Goal: Use online tool/utility: Utilize a website feature to perform a specific function

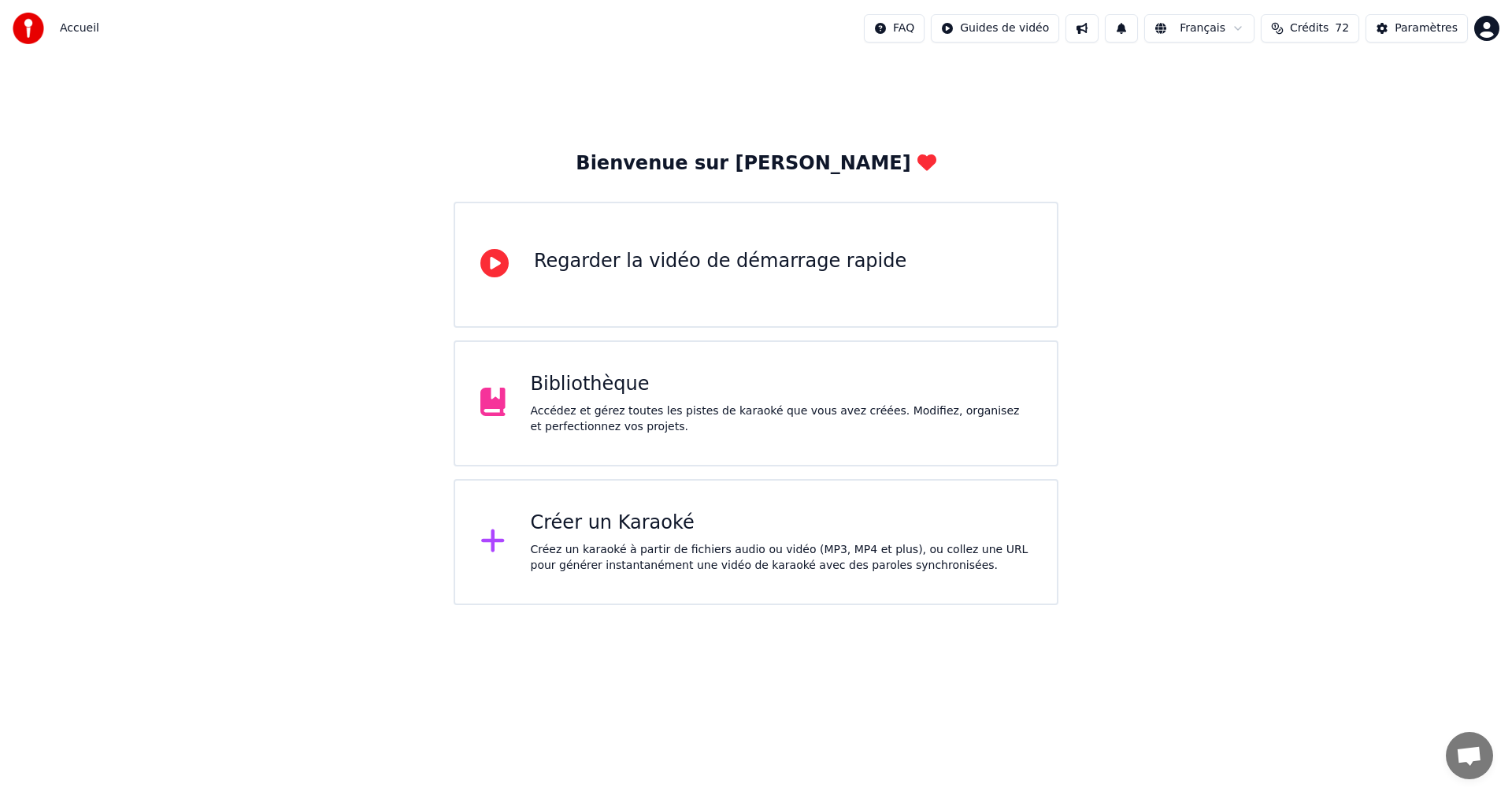
click at [728, 524] on div "Créer un Karaoké" at bounding box center [782, 523] width 502 height 25
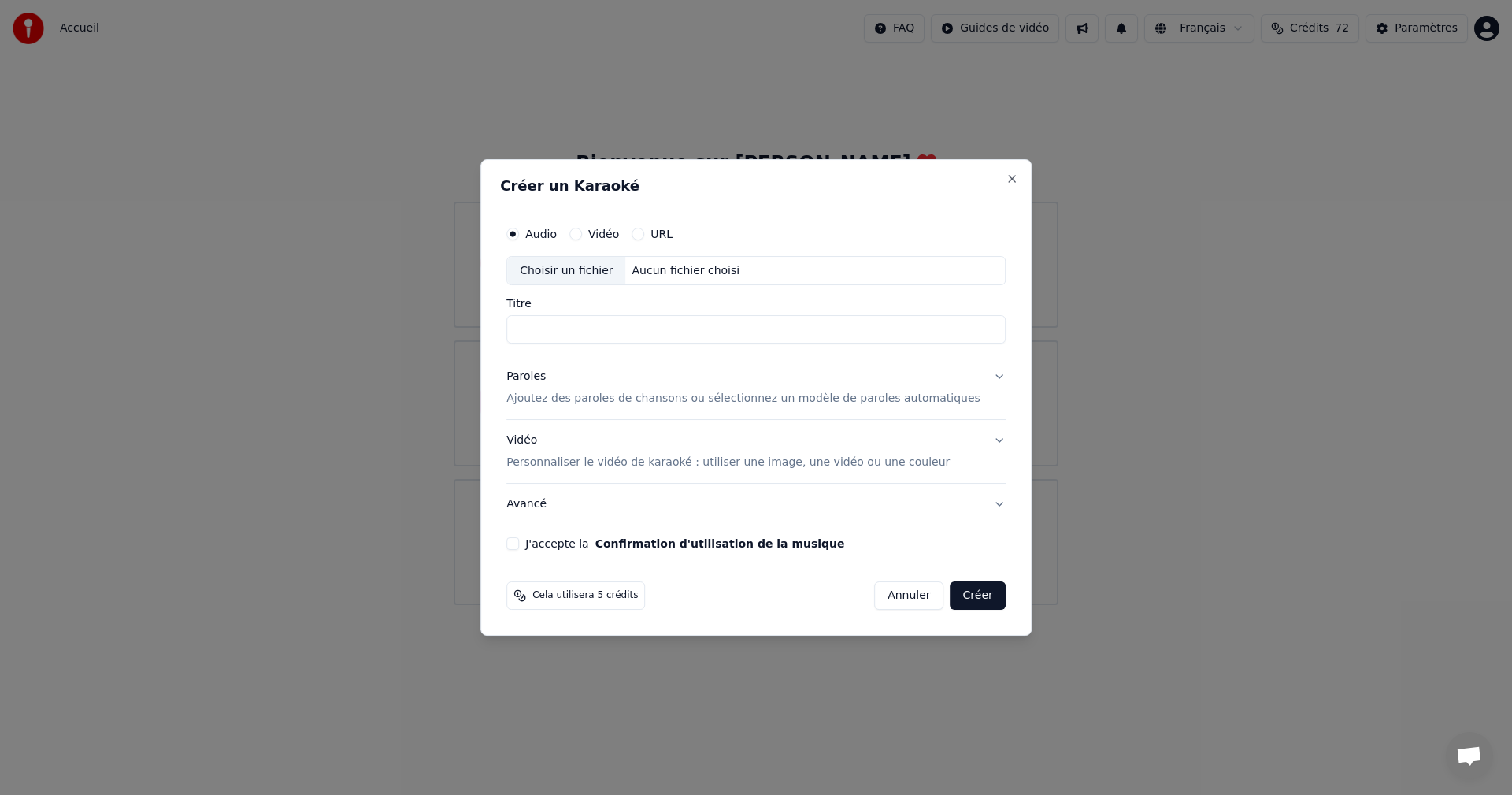
click at [621, 269] on div "Choisir un fichier" at bounding box center [566, 270] width 119 height 28
click at [639, 330] on input "**********" at bounding box center [756, 330] width 499 height 28
type input "*"
type input "**********"
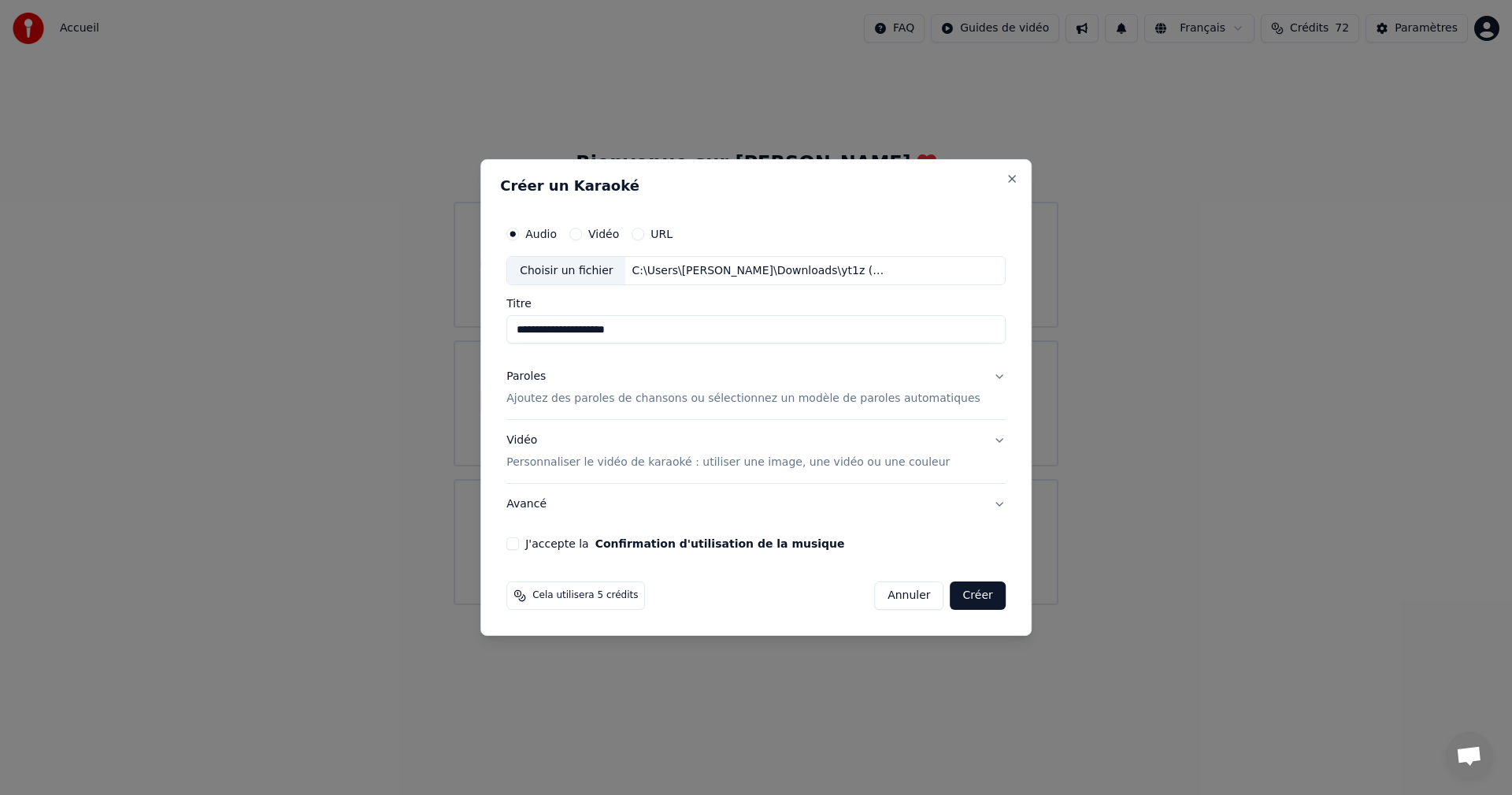
click at [627, 400] on p "Ajoutez des paroles de chansons ou sélectionnez un modèle de paroles automatiqu…" at bounding box center [744, 399] width 474 height 15
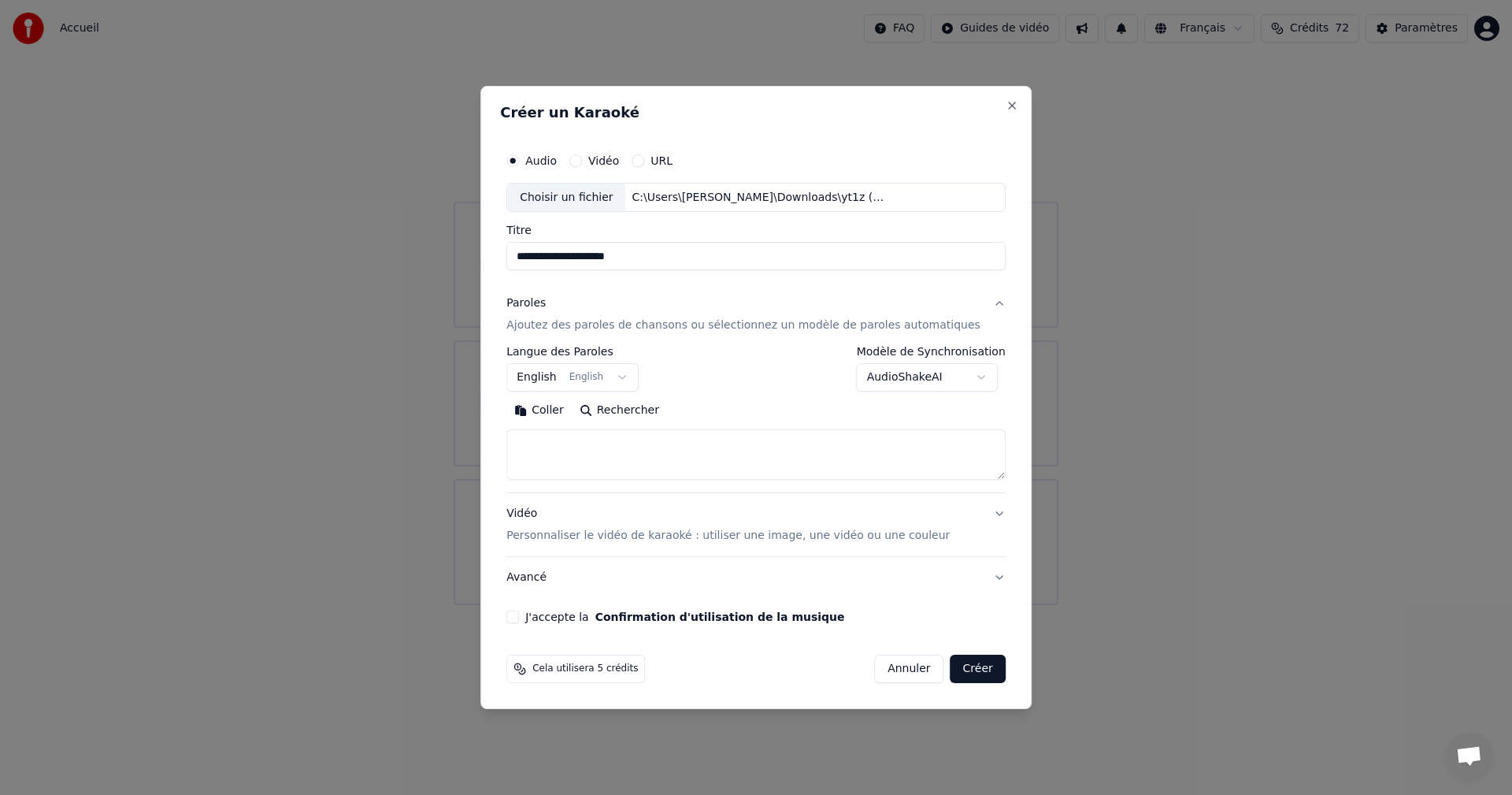
click at [634, 378] on button "English English" at bounding box center [572, 378] width 132 height 28
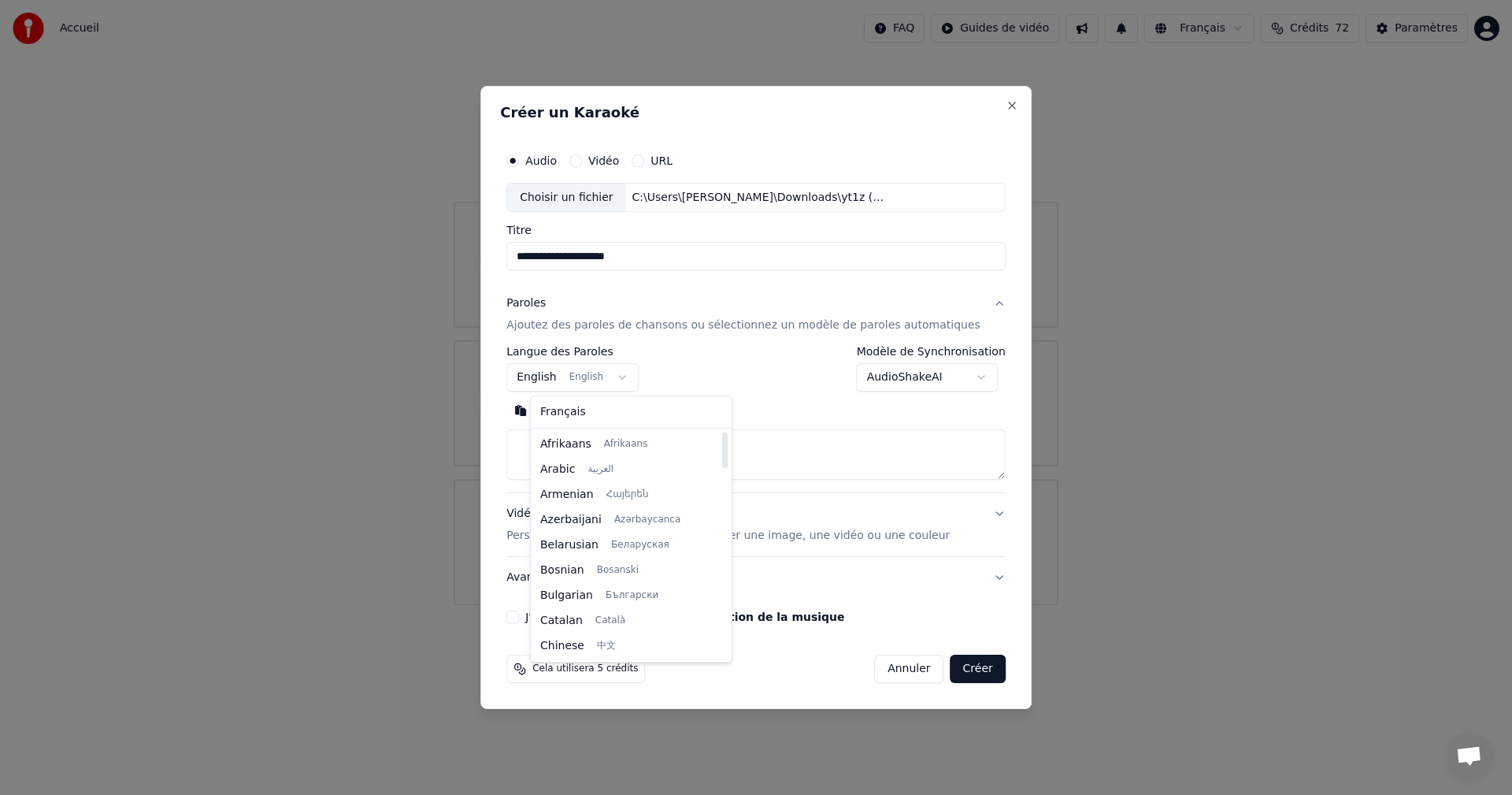
select select "**"
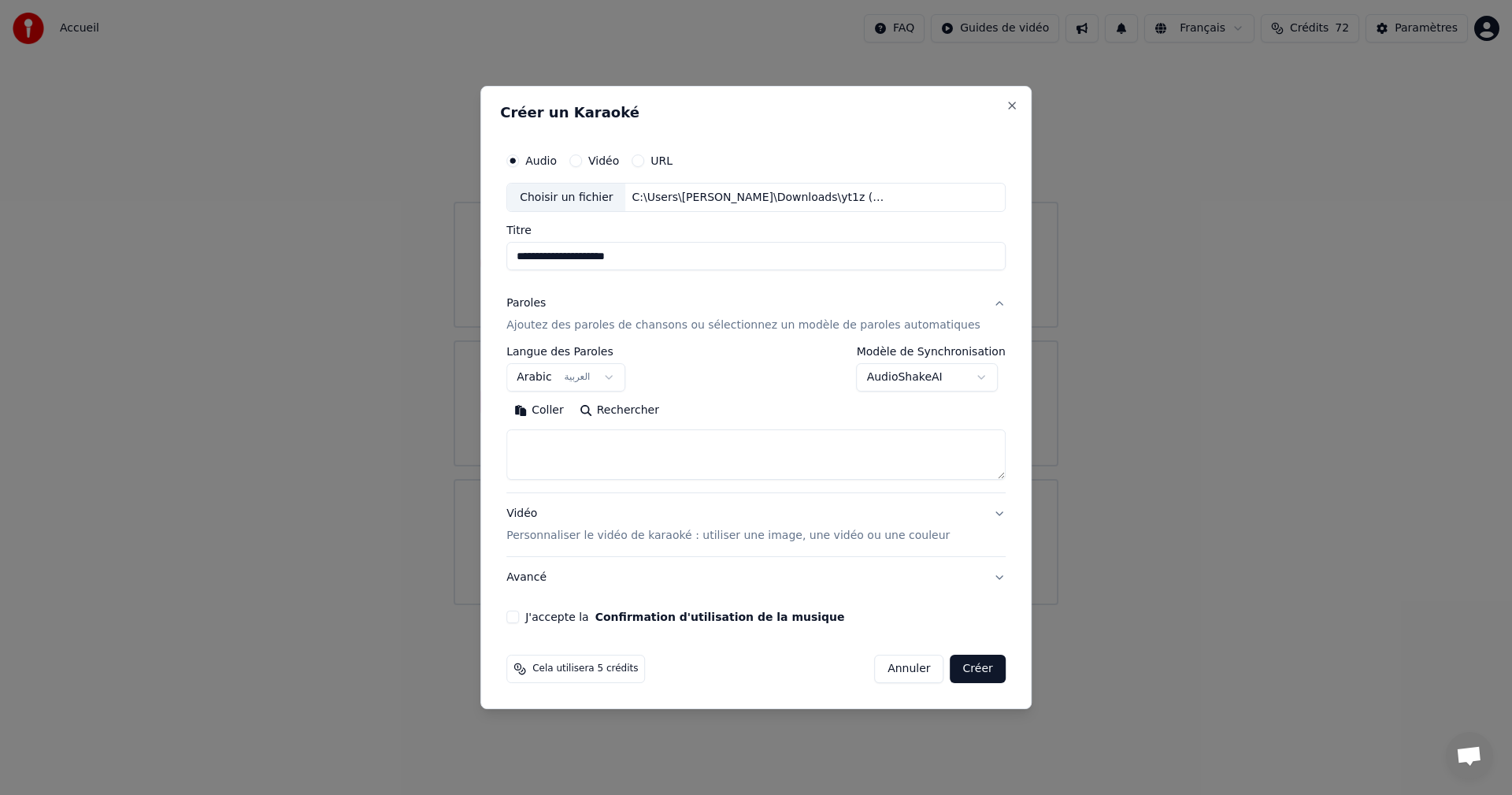
click at [597, 442] on textarea at bounding box center [756, 455] width 499 height 50
paste textarea "**********"
type textarea "**********"
click at [662, 537] on p "Personnaliser le vidéo de karaoké : utiliser une image, une vidéo ou une couleur" at bounding box center [729, 536] width 443 height 15
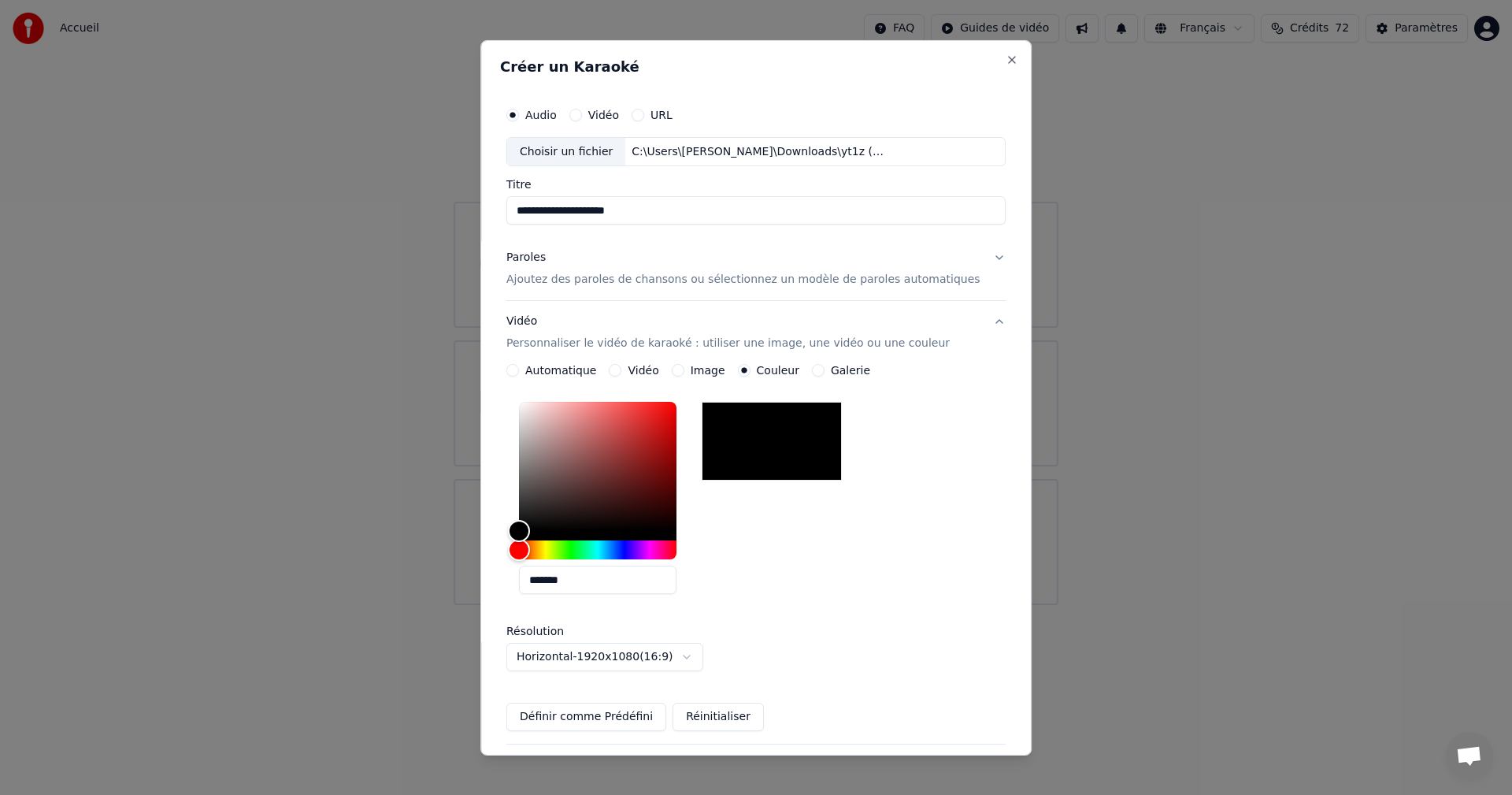
click at [823, 428] on div at bounding box center [771, 441] width 140 height 79
click at [809, 441] on div at bounding box center [771, 441] width 140 height 79
click at [808, 442] on div at bounding box center [771, 441] width 140 height 79
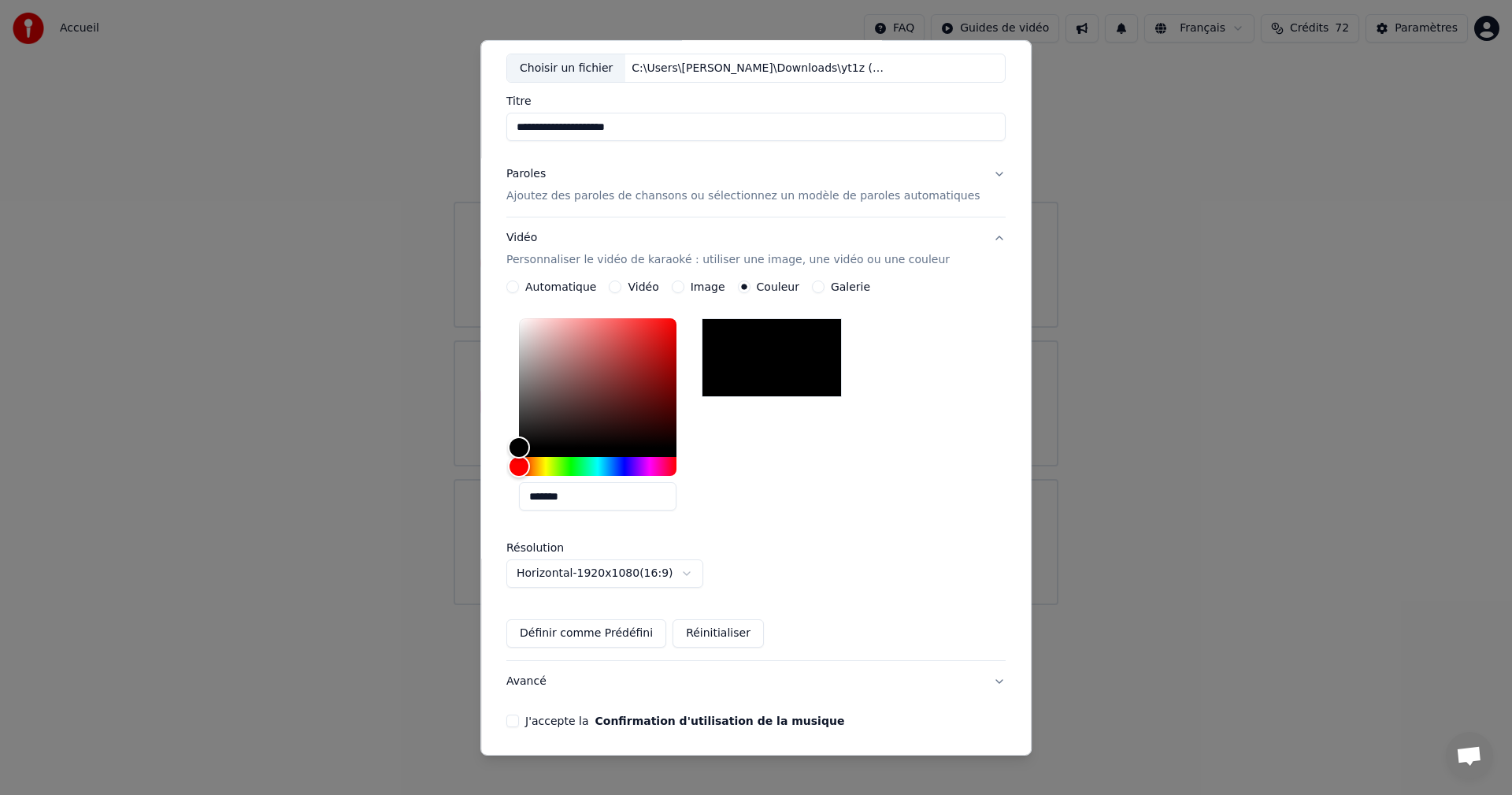
scroll to position [141, 0]
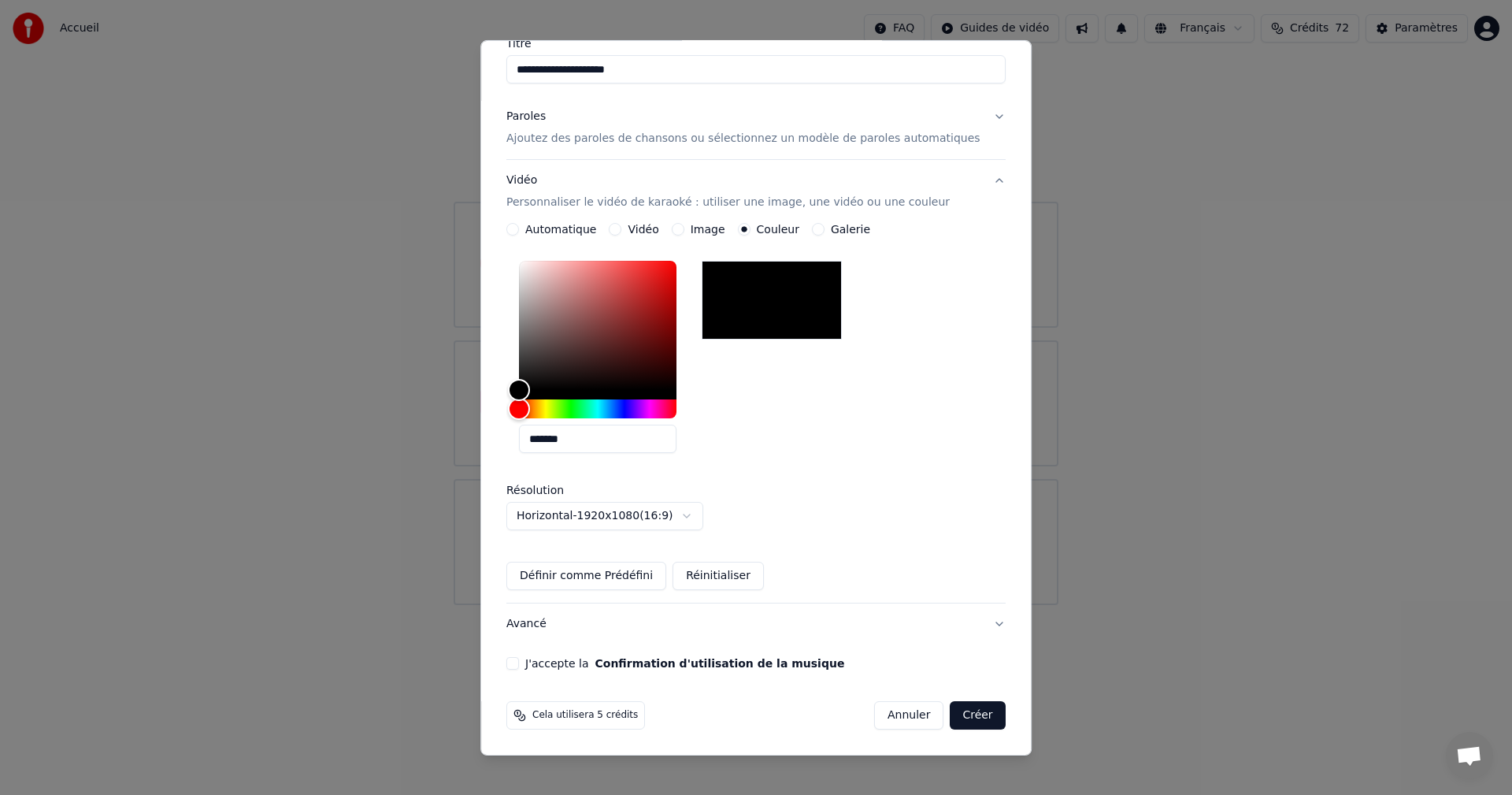
click at [519, 670] on button "J'accepte la Confirmation d'utilisation de la musique" at bounding box center [513, 663] width 13 height 13
click at [951, 719] on button "Créer" at bounding box center [978, 714] width 55 height 28
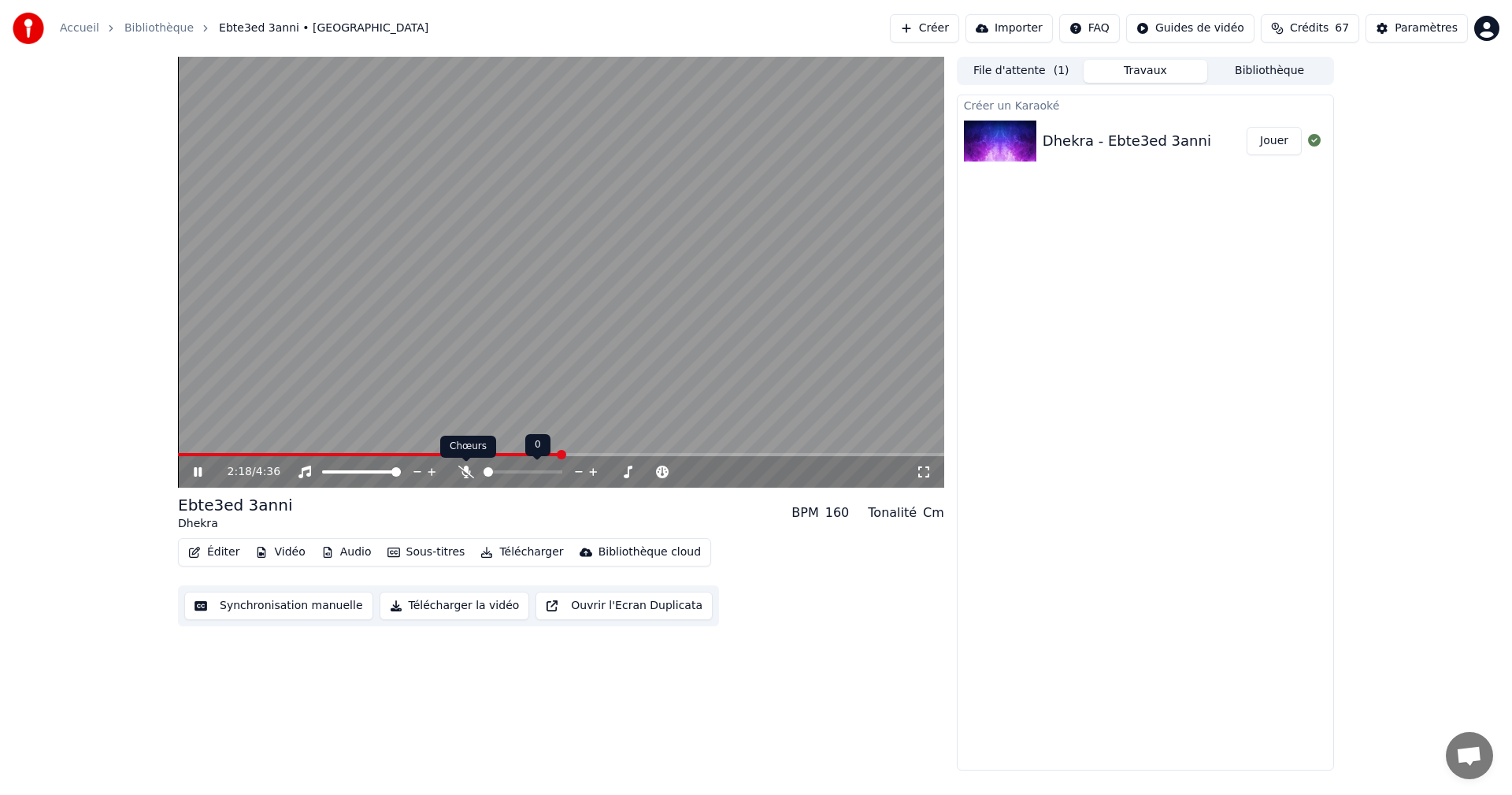
click at [460, 471] on icon at bounding box center [466, 471] width 15 height 13
click at [190, 469] on div "2:43 / 4:36" at bounding box center [561, 471] width 754 height 15
click at [198, 469] on icon at bounding box center [209, 471] width 37 height 13
click at [178, 450] on span at bounding box center [183, 455] width 10 height 10
click at [464, 471] on icon at bounding box center [465, 471] width 9 height 13
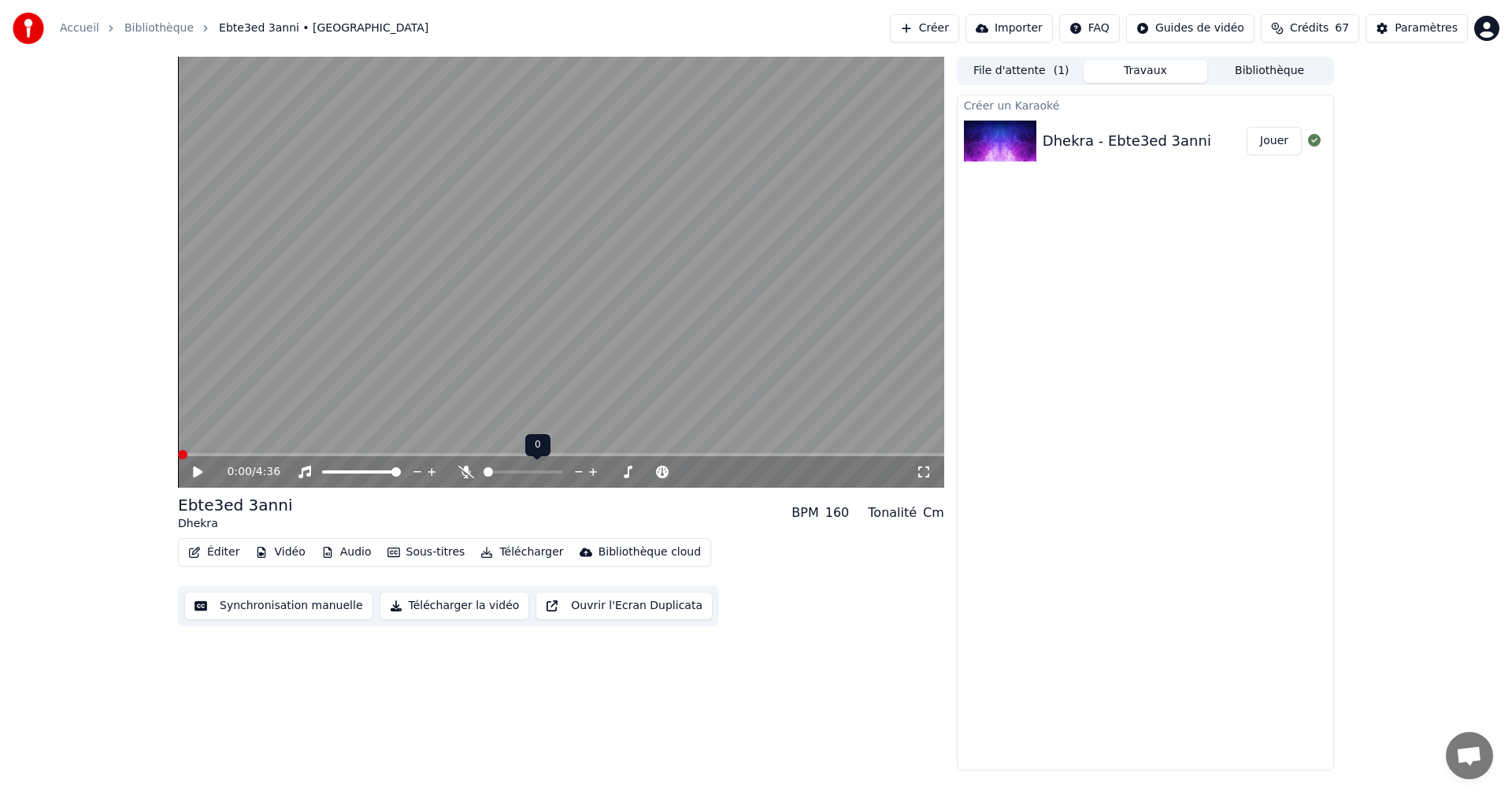
click at [464, 471] on icon at bounding box center [466, 471] width 15 height 13
click at [198, 472] on icon at bounding box center [198, 471] width 10 height 11
click at [200, 469] on icon at bounding box center [209, 471] width 37 height 13
click at [546, 471] on span at bounding box center [523, 471] width 79 height 3
click at [191, 468] on icon at bounding box center [209, 471] width 37 height 13
